Goal: Check status

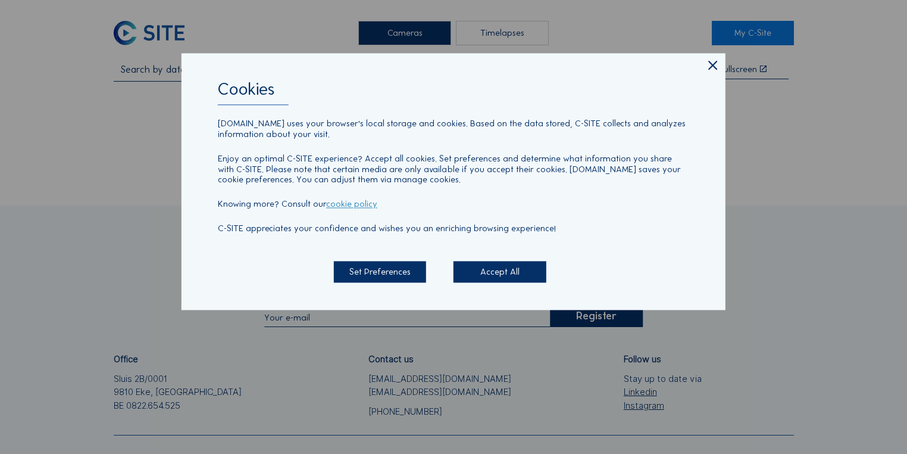
click at [714, 69] on icon at bounding box center [713, 65] width 15 height 15
